Goal: Navigation & Orientation: Find specific page/section

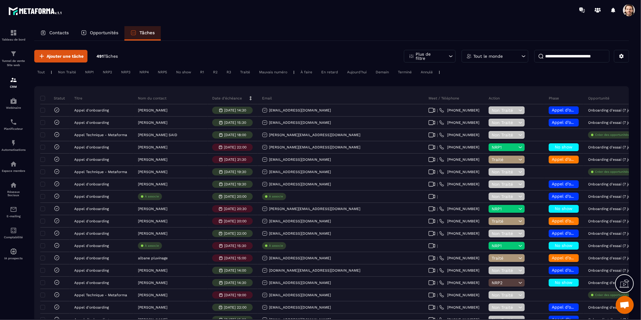
click at [59, 34] on p "Contacts" at bounding box center [59, 32] width 20 height 5
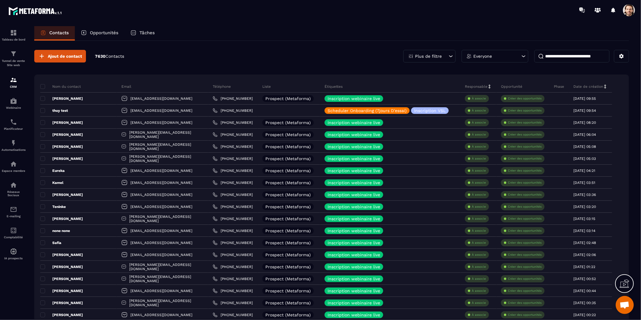
click at [329, 54] on div "Ajout de contact 7630 Contacts Plus de filtre Everyone" at bounding box center [331, 56] width 595 height 13
click at [98, 34] on p "Opportunités" at bounding box center [104, 32] width 29 height 5
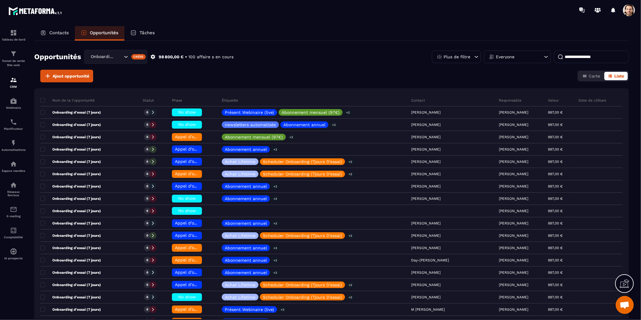
click at [390, 73] on div "Ajout opportunité Carte Liste" at bounding box center [331, 76] width 595 height 13
click at [152, 36] on div "Tâches" at bounding box center [142, 33] width 36 height 14
